Goal: Task Accomplishment & Management: Complete application form

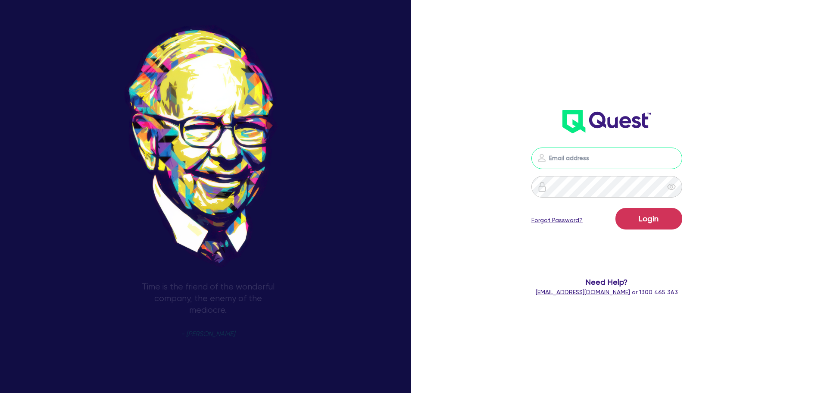
click at [619, 160] on input "email" at bounding box center [607, 158] width 151 height 22
type input "jake.pointer@quest.finance"
click at [616, 208] on button "Login" at bounding box center [649, 219] width 67 height 22
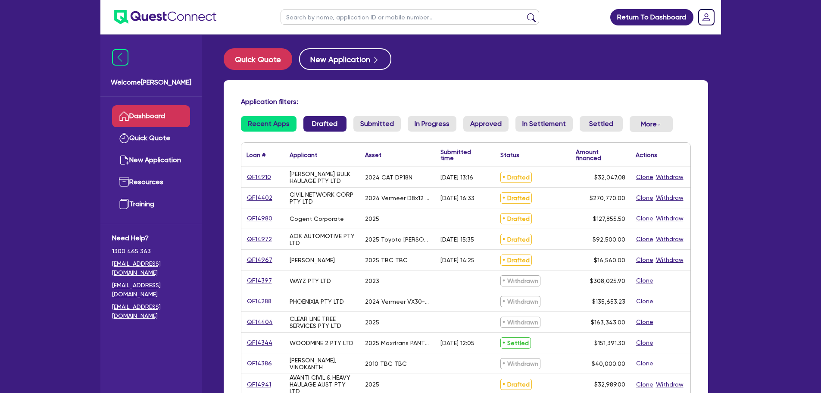
click at [325, 120] on link "Drafted" at bounding box center [325, 124] width 43 height 16
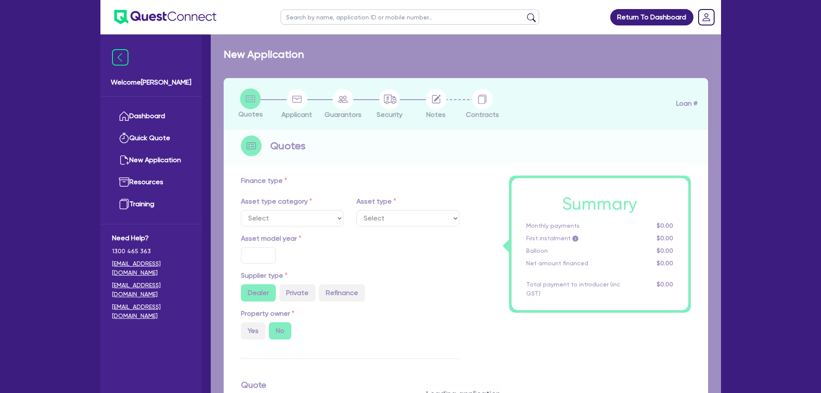
select select "PRIMARY_ASSETS"
type input "2024"
type input "32,047.08"
type input "8"
type input "2,563.77"
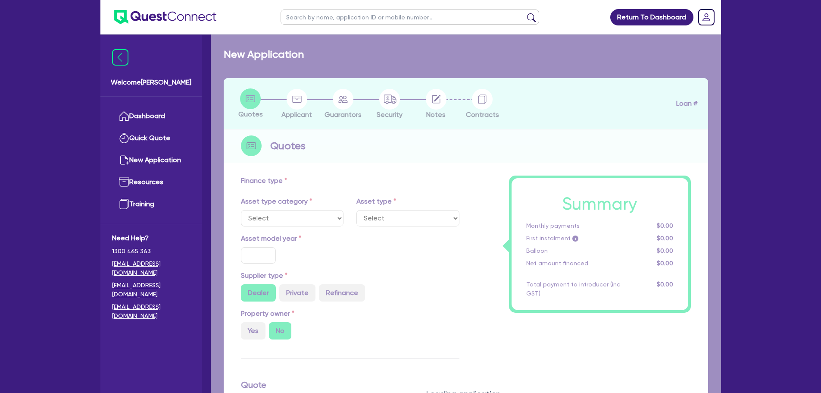
type input "17.95"
type input "900"
select select "FORKLIFTS_AND_WAREHOUSING_EQUIPMENT"
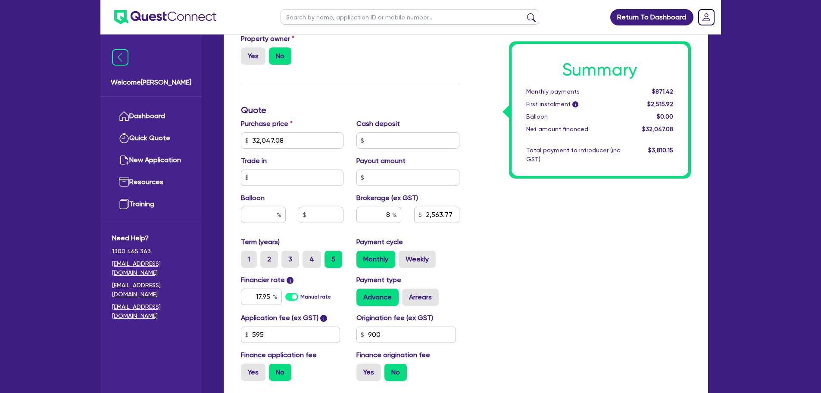
scroll to position [302, 0]
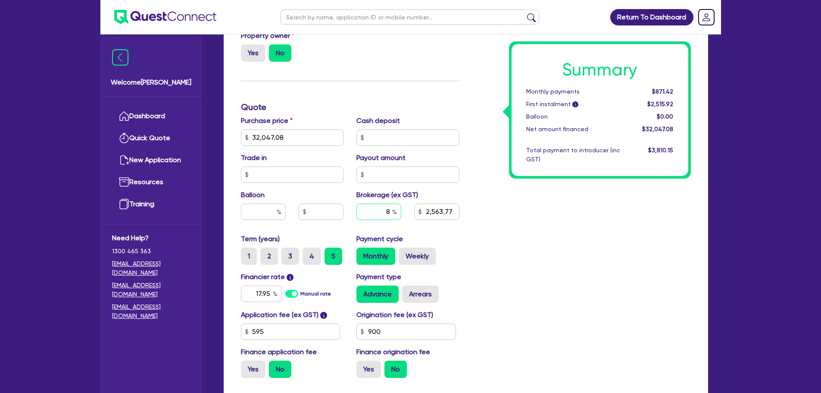
click at [395, 212] on div "8" at bounding box center [379, 211] width 45 height 16
type input "32,047.08"
type input "2,563.77"
click at [457, 214] on input "2,563.77" at bounding box center [436, 211] width 45 height 16
type input "32,047.08"
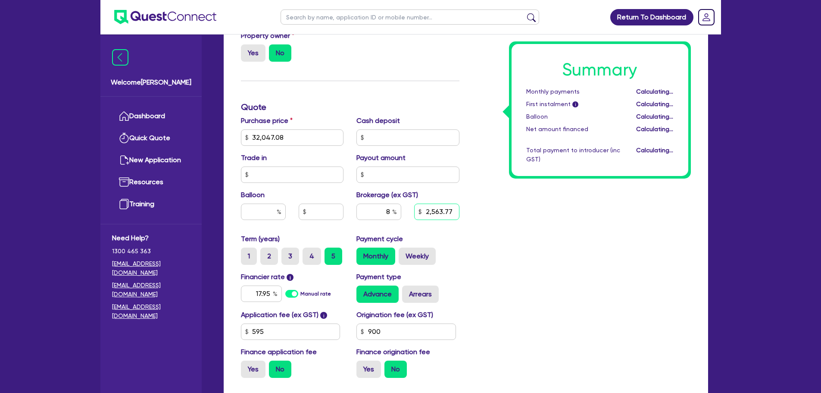
type input "2,563.77"
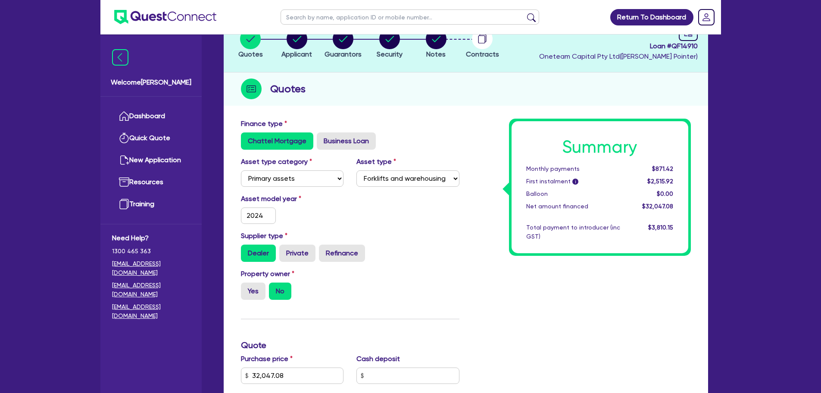
scroll to position [0, 0]
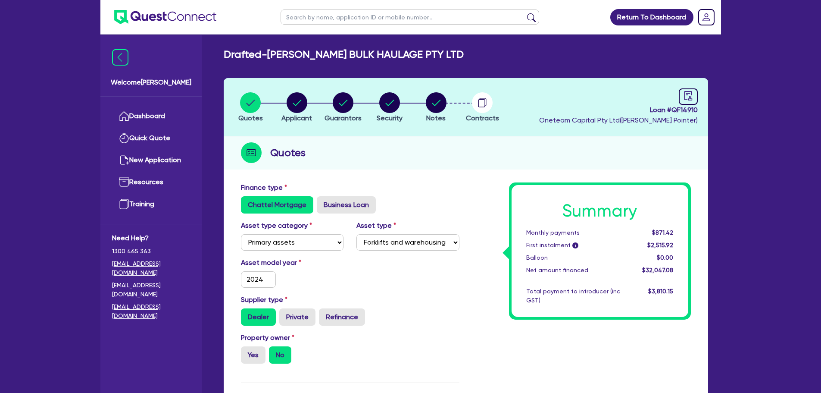
click at [403, 95] on li "Security" at bounding box center [389, 107] width 47 height 30
click at [395, 100] on circle "button" at bounding box center [389, 102] width 21 height 21
select select "PRIMARY_ASSETS"
select select "FORKLIFTS_AND_WAREHOUSING_EQUIPMENT"
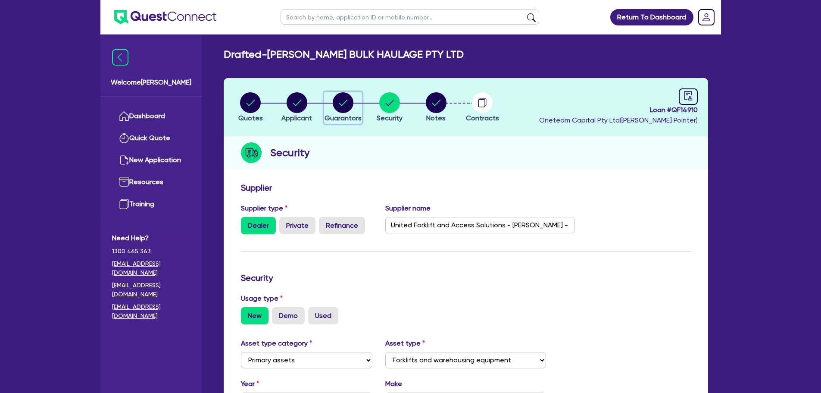
click at [357, 110] on div "button" at bounding box center [343, 102] width 37 height 21
select select "MR"
select select "NSW"
select select "SINGLE"
select select "CASH"
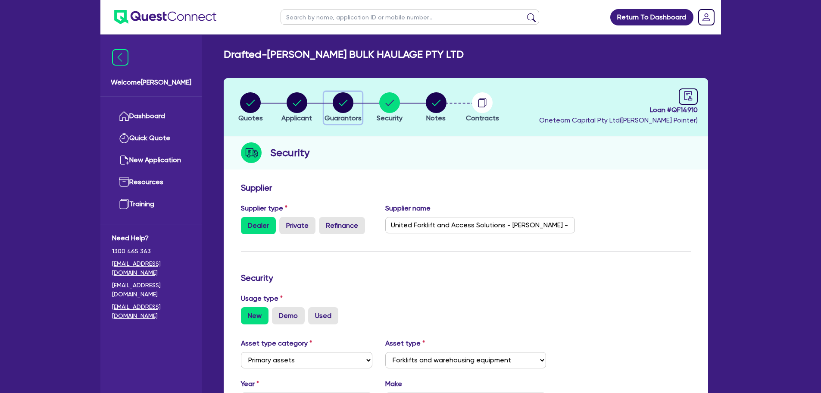
select select "VEHICLE"
select select "OTHER"
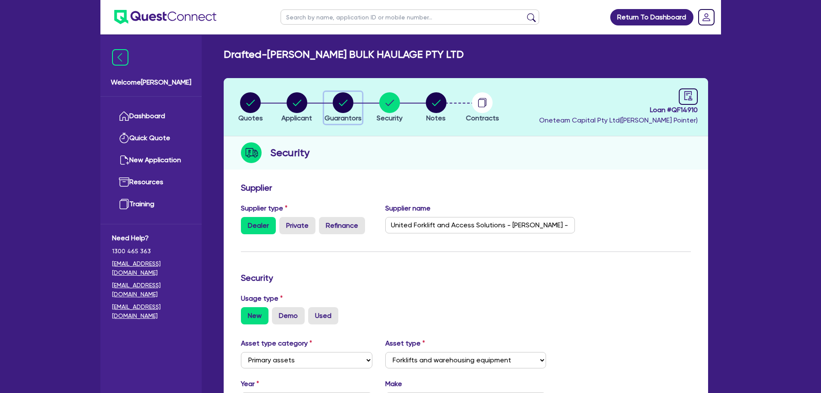
select select "OTHER"
select select "TRUCK"
select select "HOUSEHOLD_PERSONAL"
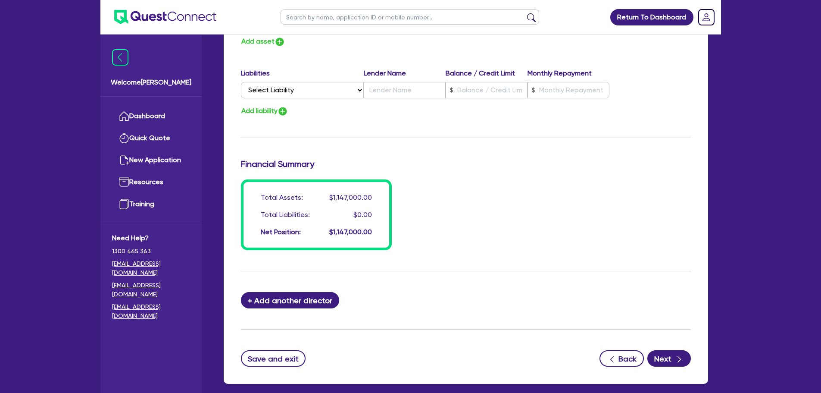
scroll to position [772, 0]
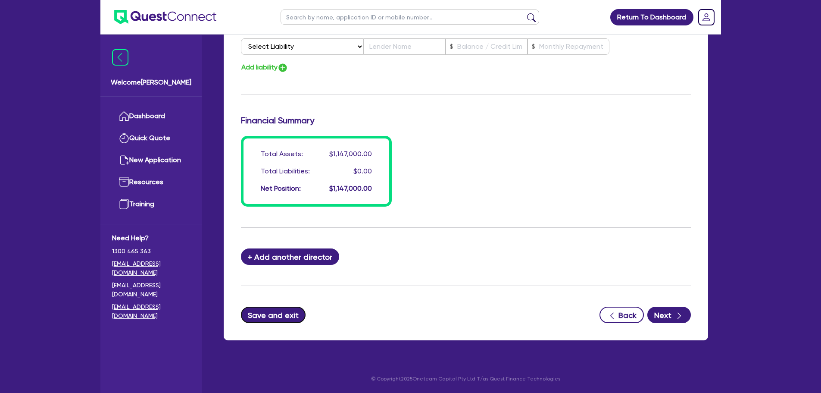
click at [268, 319] on button "Save and exit" at bounding box center [273, 315] width 65 height 16
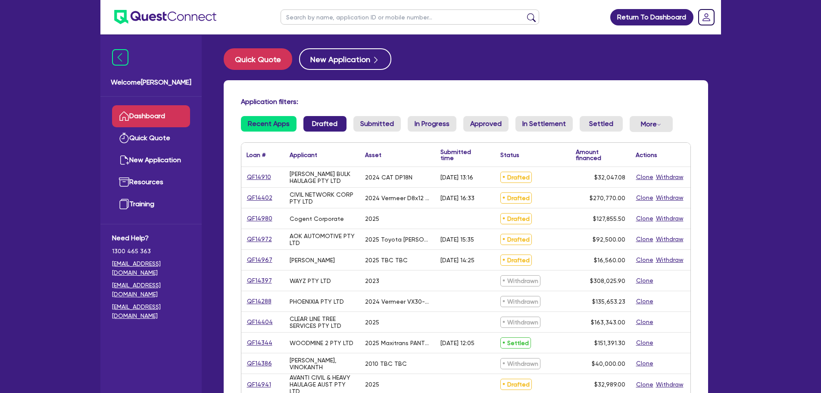
click at [331, 120] on link "Drafted" at bounding box center [325, 124] width 43 height 16
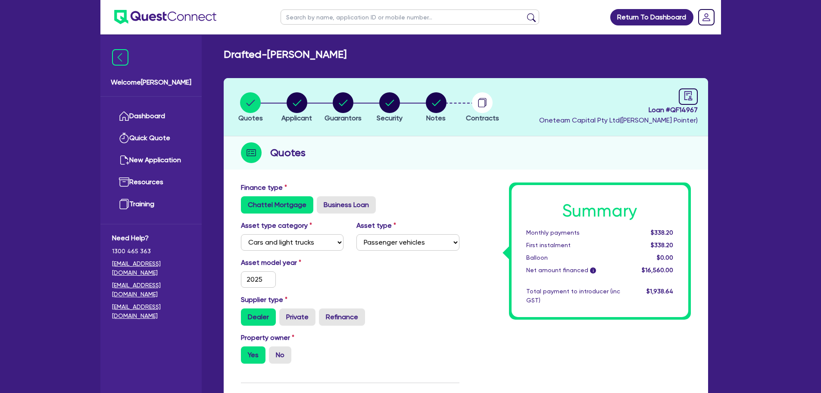
select select "CARS_AND_LIGHT_TRUCKS"
select select "PASSENGER_VEHICLES"
click at [445, 104] on circle "button" at bounding box center [436, 102] width 21 height 21
select select "Other"
